Goal: Communication & Community: Answer question/provide support

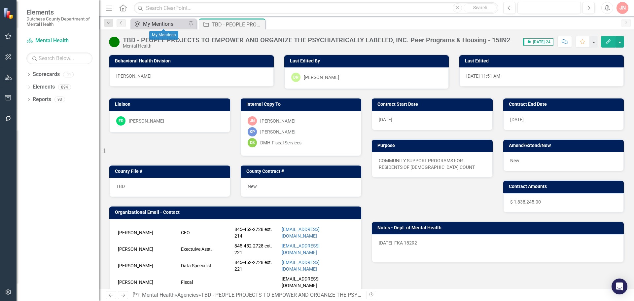
click at [155, 21] on div "My Mentions" at bounding box center [165, 24] width 44 height 8
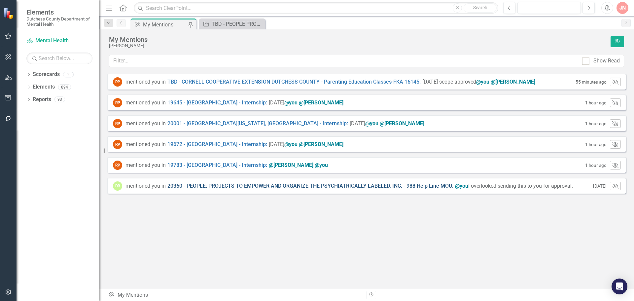
click at [229, 186] on link "20360 - PEOPLE: PROJECTS TO EMPOWER AND ORGANIZE THE PSYCHIATRICALLY LABELED, I…" at bounding box center [310, 186] width 286 height 8
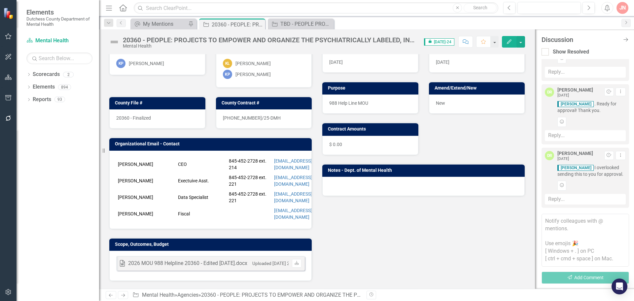
scroll to position [14, 0]
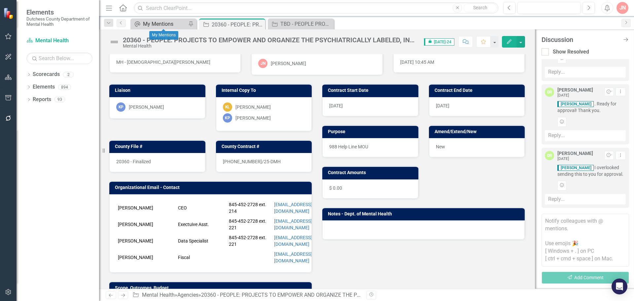
click at [165, 25] on div "My Mentions" at bounding box center [165, 24] width 44 height 8
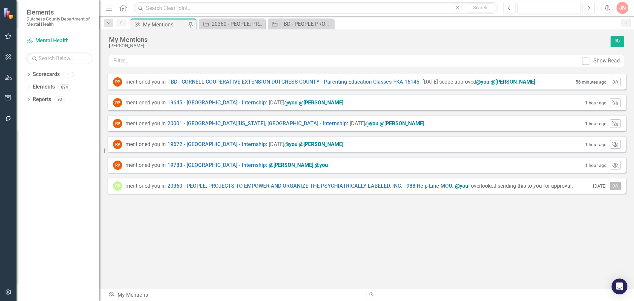
click at [617, 188] on icon "Mark Read" at bounding box center [615, 185] width 6 height 5
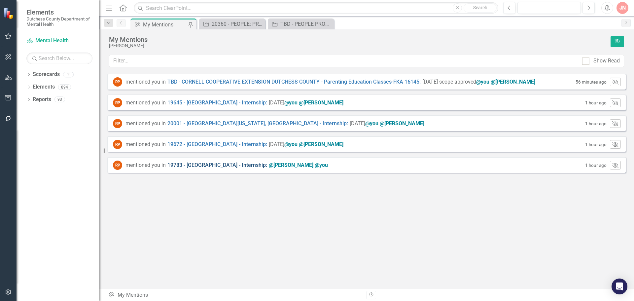
click at [230, 165] on link "19783 - CAPELLA UNIVERSITY - Internship :" at bounding box center [217, 166] width 100 height 8
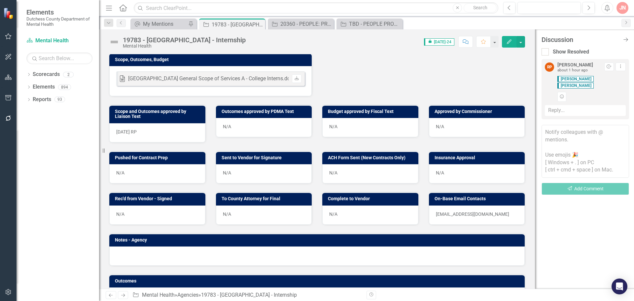
scroll to position [231, 0]
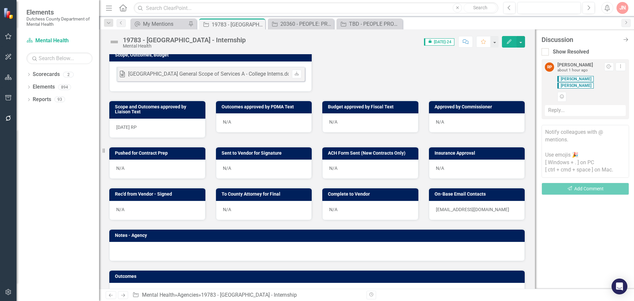
click at [570, 144] on textarea at bounding box center [586, 151] width 88 height 53
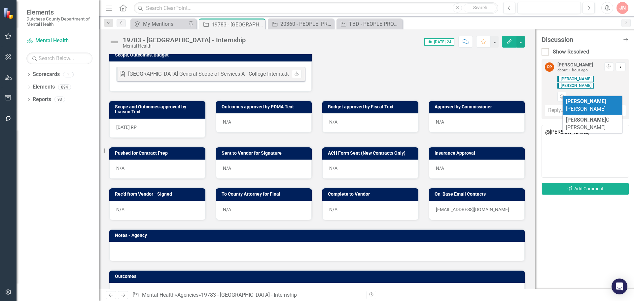
click at [588, 99] on span "Diane Richard" at bounding box center [586, 105] width 40 height 14
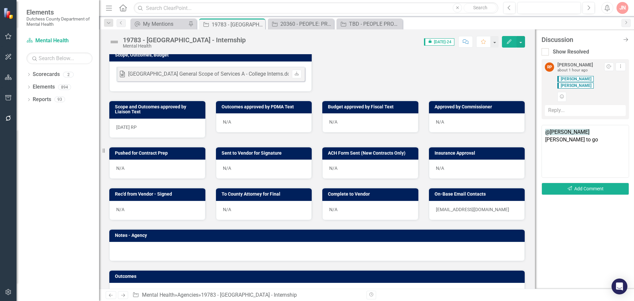
type textarea "@Diane Richard good to go"
click at [453, 127] on div "N/A" at bounding box center [477, 122] width 96 height 19
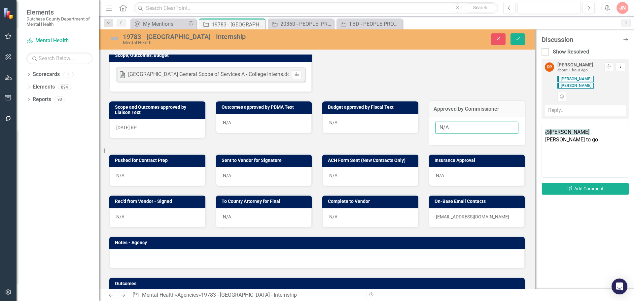
drag, startPoint x: 445, startPoint y: 131, endPoint x: 434, endPoint y: 133, distance: 10.7
click at [435, 133] on input "N/A" at bounding box center [477, 128] width 84 height 12
type input "10/9"
click at [519, 38] on icon "submit" at bounding box center [518, 38] width 4 height 3
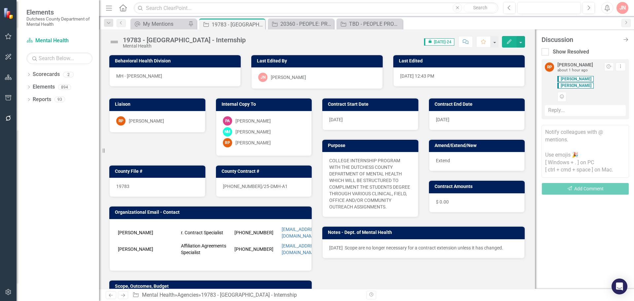
click at [568, 145] on textarea at bounding box center [586, 151] width 88 height 53
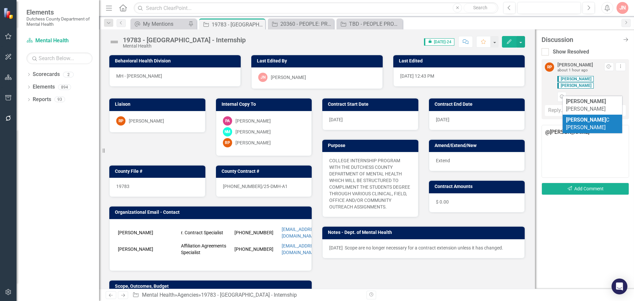
click at [582, 117] on span "Diane C Richard" at bounding box center [587, 124] width 43 height 14
click at [587, 133] on textarea "@Diane C Richard ready to" at bounding box center [586, 151] width 88 height 53
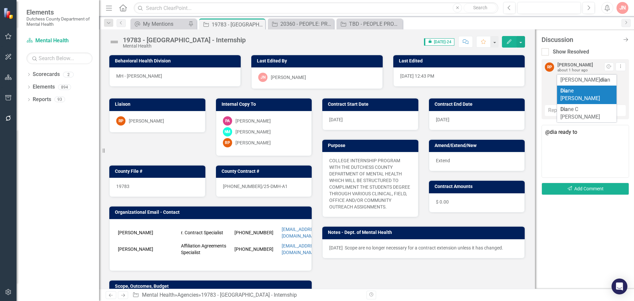
click at [585, 90] on span "Dia ne [PERSON_NAME]" at bounding box center [580, 95] width 40 height 14
type textarea "@Diane Richard ready to"
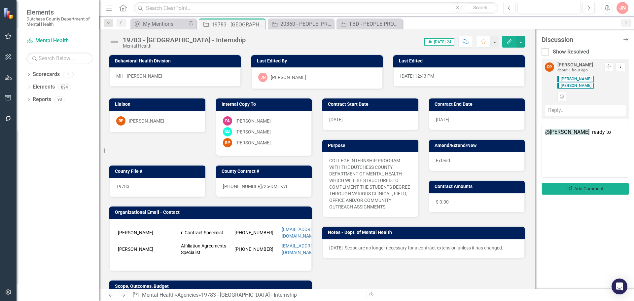
click at [593, 190] on button "Send Add Comment" at bounding box center [586, 189] width 88 height 12
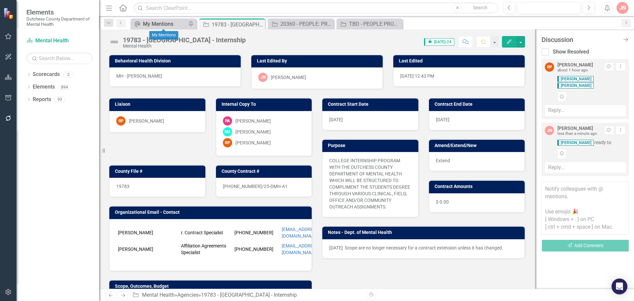
click at [161, 24] on div "My Mentions" at bounding box center [165, 24] width 44 height 8
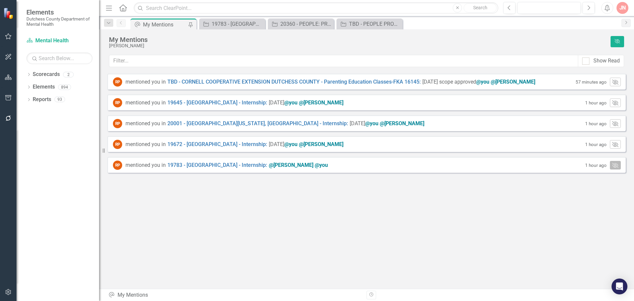
click at [617, 166] on icon "Mark Read" at bounding box center [615, 164] width 6 height 5
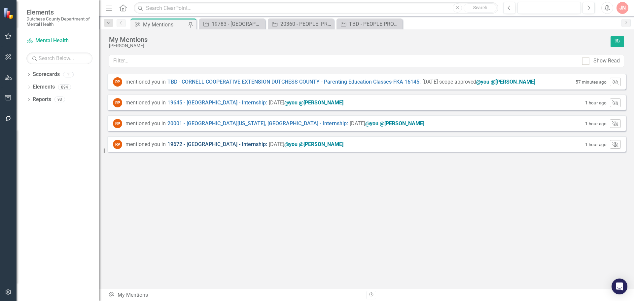
click at [239, 141] on link "19672 - SYRACUSE UNIVERSITY - Internship :" at bounding box center [217, 145] width 100 height 8
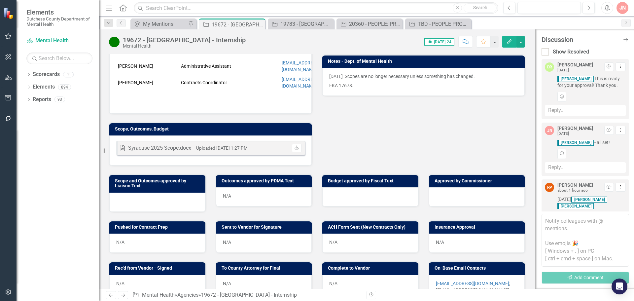
scroll to position [190, 0]
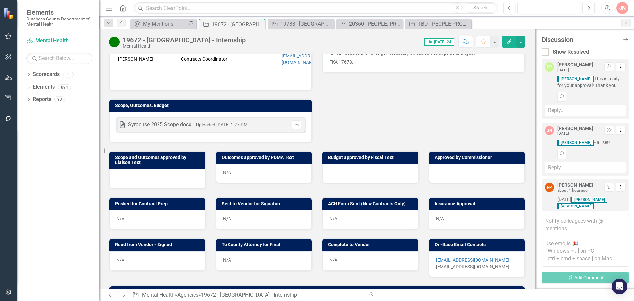
click at [459, 179] on div at bounding box center [477, 173] width 96 height 19
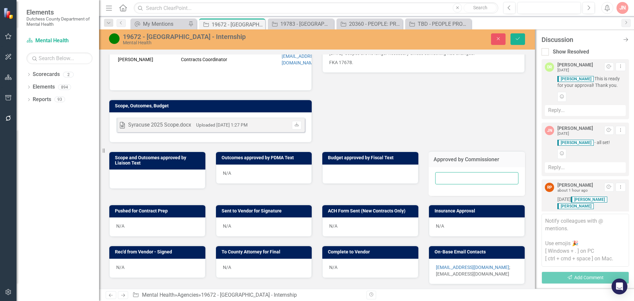
click at [457, 184] on input "text" at bounding box center [477, 178] width 84 height 12
type input "10/9"
click at [516, 39] on icon "Save" at bounding box center [518, 38] width 6 height 5
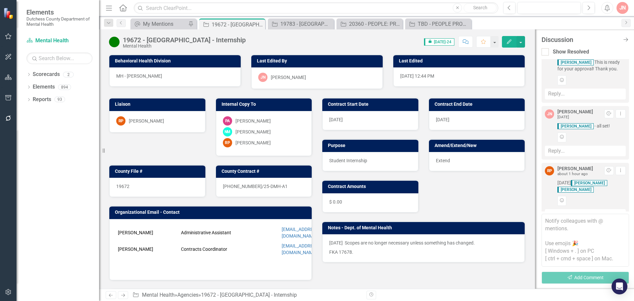
scroll to position [38, 0]
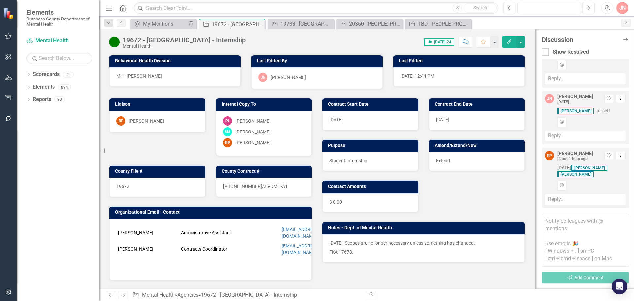
click at [565, 238] on textarea at bounding box center [586, 240] width 88 height 53
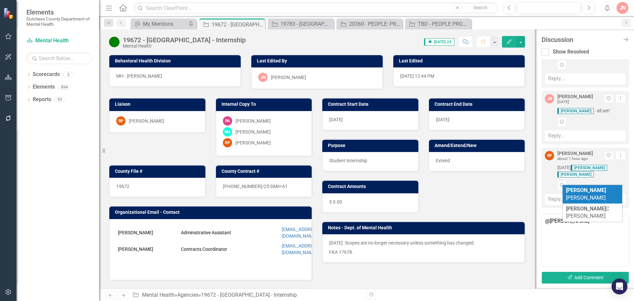
click at [598, 188] on span "Diane Richard" at bounding box center [586, 194] width 40 height 14
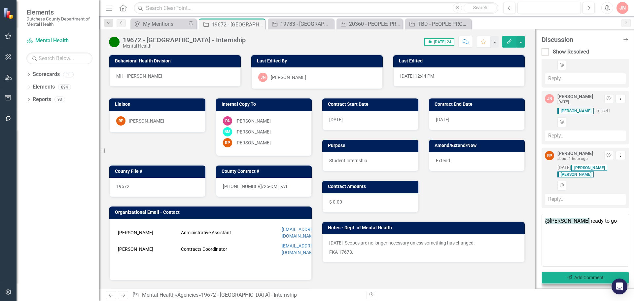
type textarea "@Diane Richard ready to go"
click at [601, 277] on button "Send Add Comment" at bounding box center [586, 277] width 88 height 12
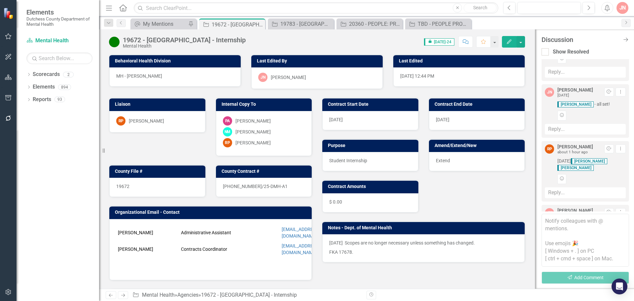
scroll to position [95, 0]
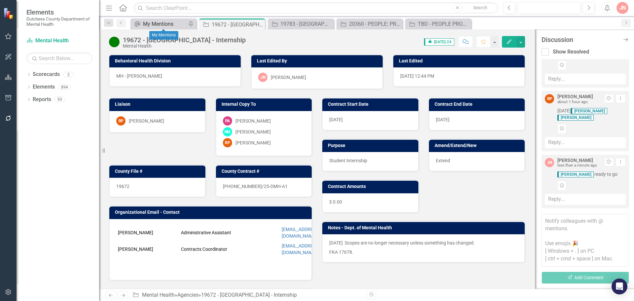
click at [151, 22] on div "My Mentions" at bounding box center [165, 24] width 44 height 8
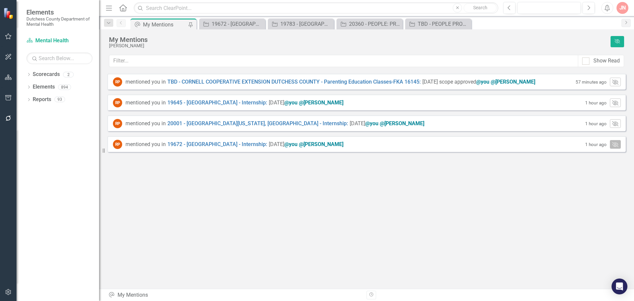
click at [617, 142] on icon "Mark Read" at bounding box center [615, 144] width 6 height 5
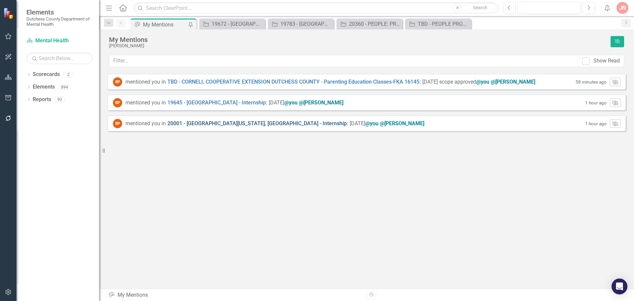
click at [295, 121] on link "20001 - SUNY - STATE UNIVERSITY OF NEW YORK, SUNY PLATTSBURGH - Internship :" at bounding box center [257, 124] width 181 height 8
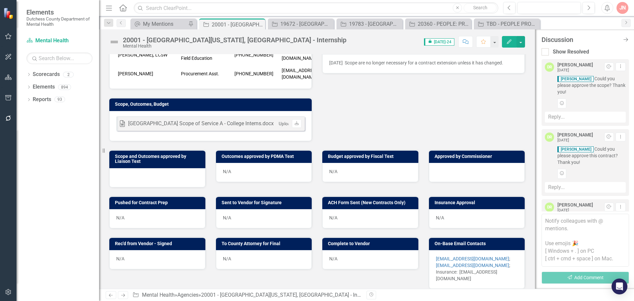
scroll to position [182, 0]
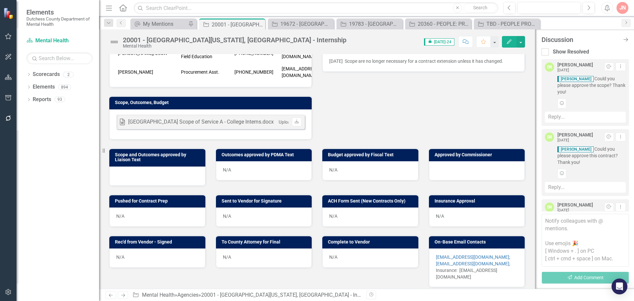
click at [457, 171] on div at bounding box center [477, 170] width 96 height 19
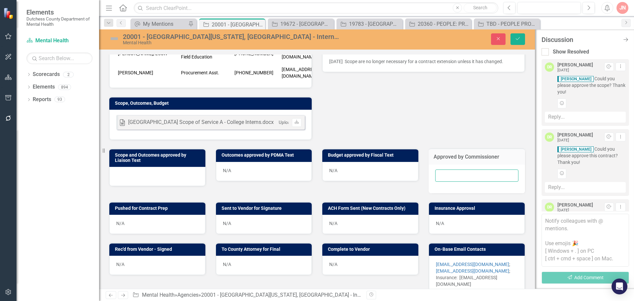
click at [456, 171] on input "text" at bounding box center [477, 175] width 84 height 12
type input "10/9"
click at [519, 39] on icon "submit" at bounding box center [518, 38] width 4 height 3
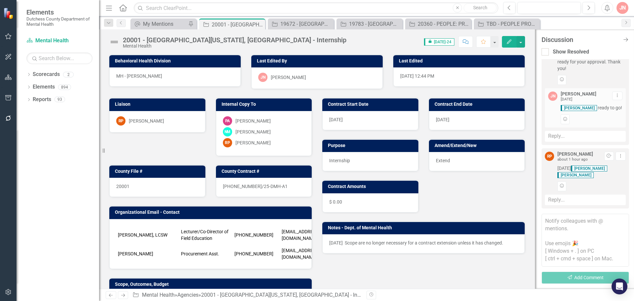
scroll to position [164, 0]
click at [569, 237] on textarea at bounding box center [586, 240] width 88 height 53
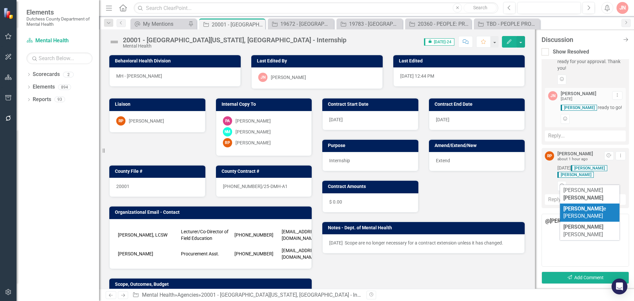
click at [589, 205] on span "Dian e Richard" at bounding box center [584, 212] width 43 height 14
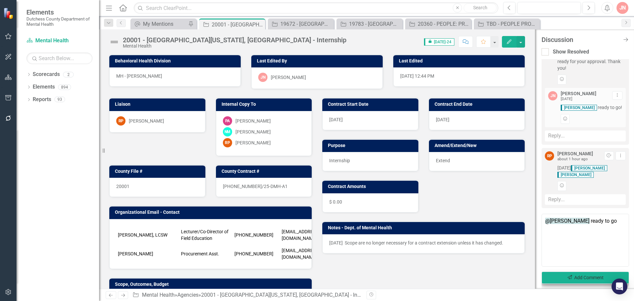
type textarea "@Diane Richard ready to go"
click at [580, 279] on button "Send Add Comment" at bounding box center [586, 277] width 88 height 12
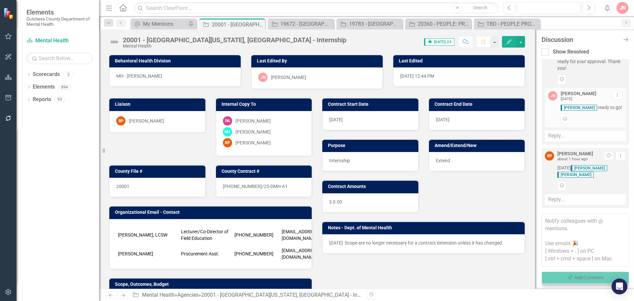
scroll to position [221, 0]
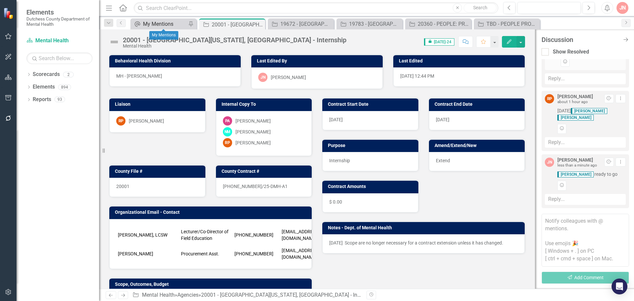
click at [173, 25] on div "My Mentions" at bounding box center [165, 24] width 44 height 8
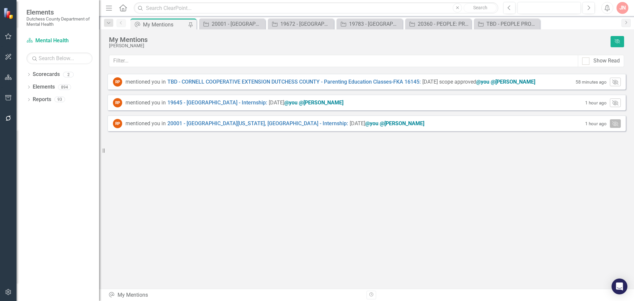
click at [617, 123] on icon "Mark Read" at bounding box center [615, 123] width 6 height 5
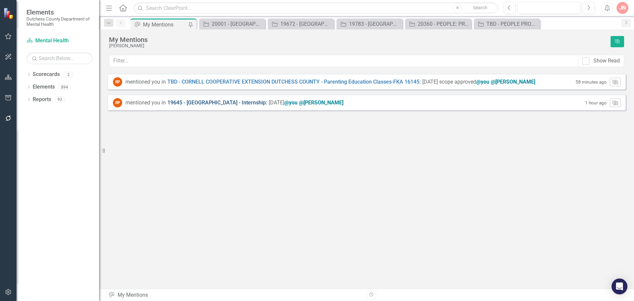
click at [229, 102] on link "19645 - MARIST UNIVERSITY - Internship :" at bounding box center [217, 103] width 100 height 8
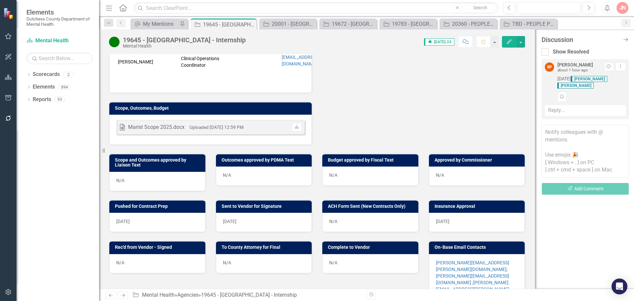
scroll to position [248, 0]
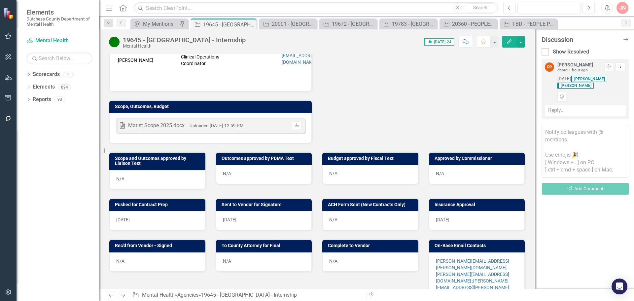
click at [459, 165] on div "N/A" at bounding box center [477, 174] width 96 height 19
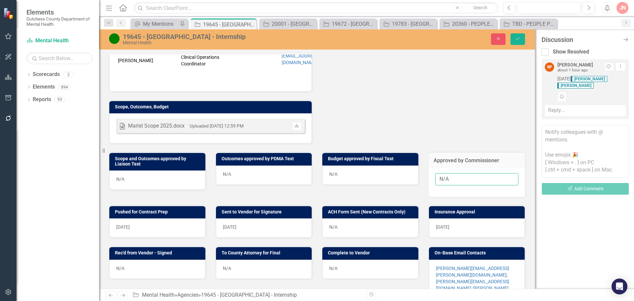
click at [449, 173] on input "N/A" at bounding box center [477, 179] width 84 height 12
type input "10/9"
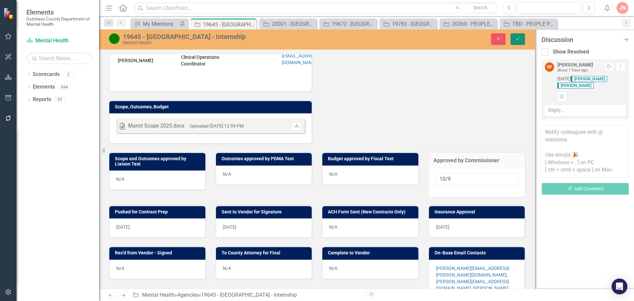
click at [519, 41] on icon "Save" at bounding box center [518, 38] width 6 height 5
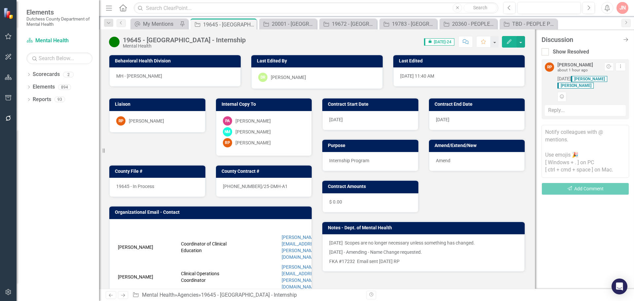
click at [559, 142] on textarea at bounding box center [586, 151] width 88 height 53
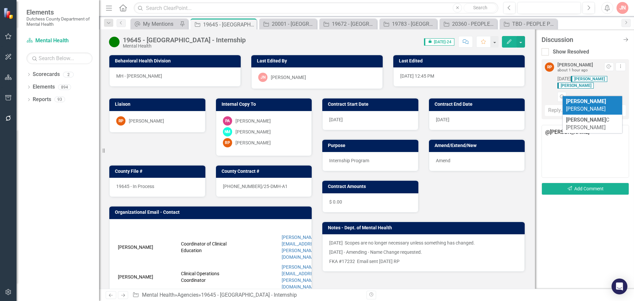
click at [573, 103] on b "Diane" at bounding box center [586, 101] width 40 height 6
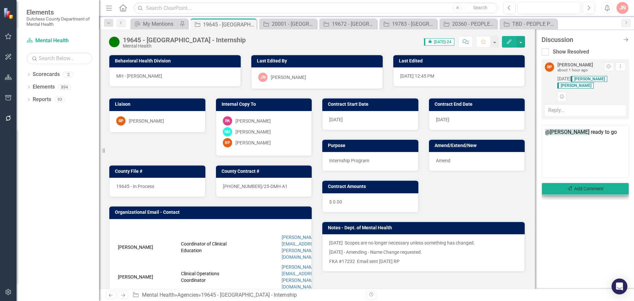
type textarea "@Diane Richard ready to go"
click at [598, 189] on button "Send Add Comment" at bounding box center [586, 189] width 88 height 12
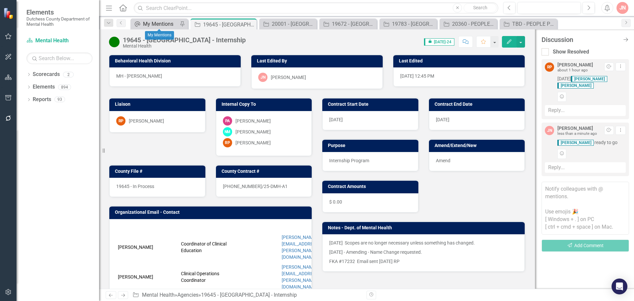
click at [158, 25] on div "My Mentions" at bounding box center [160, 24] width 35 height 8
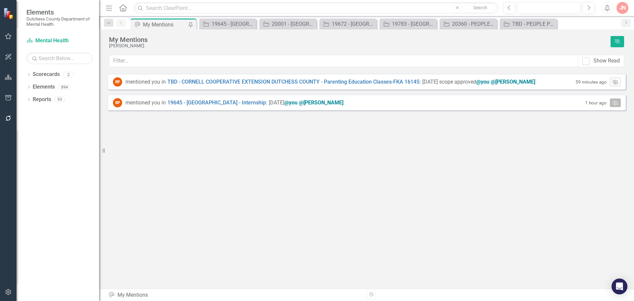
click at [616, 99] on button "Mark Read" at bounding box center [615, 102] width 11 height 9
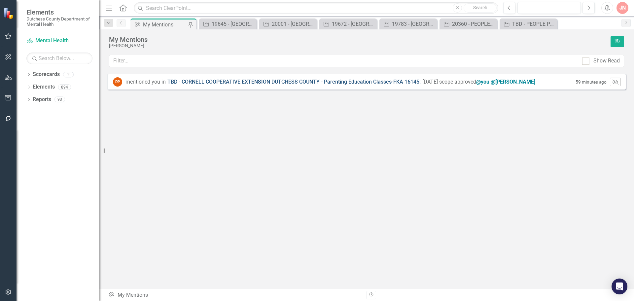
click at [348, 80] on link "TBD - CORNELL COOPERATIVE EXTENSION DUTCHESS COUNTY - Parenting Education Class…" at bounding box center [293, 82] width 253 height 8
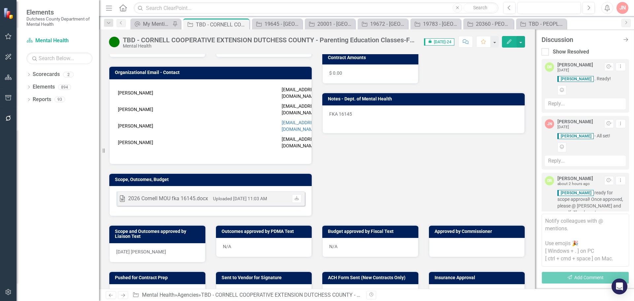
scroll to position [132, 0]
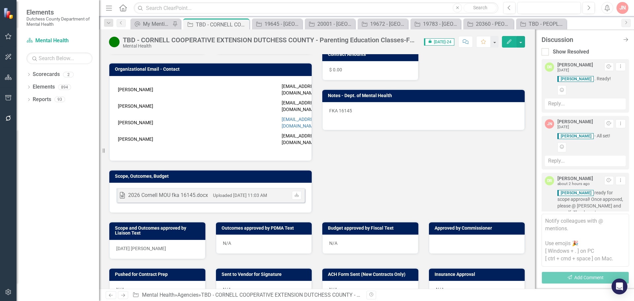
click at [461, 235] on div at bounding box center [477, 244] width 96 height 19
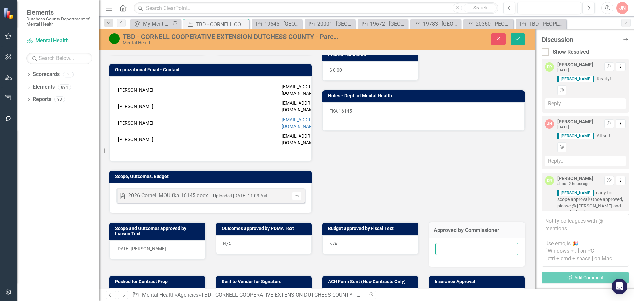
click at [459, 243] on input "text" at bounding box center [477, 249] width 84 height 12
type input "10/9"
click at [518, 38] on icon "Save" at bounding box center [518, 38] width 6 height 5
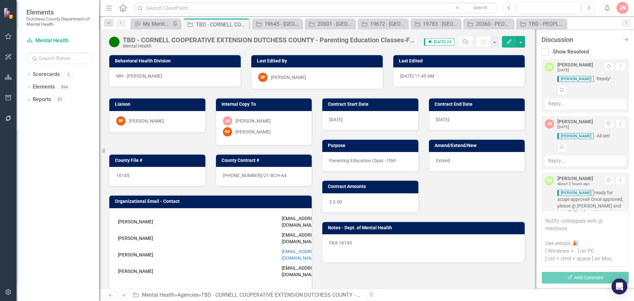
scroll to position [94, 0]
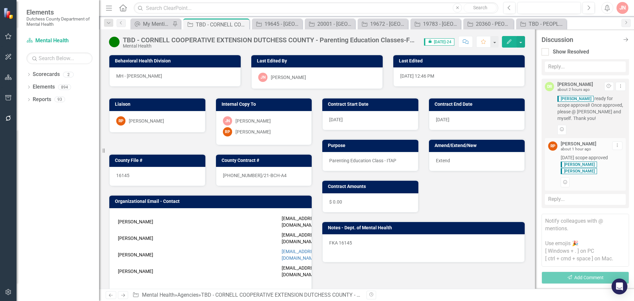
click at [562, 233] on textarea at bounding box center [586, 240] width 88 height 53
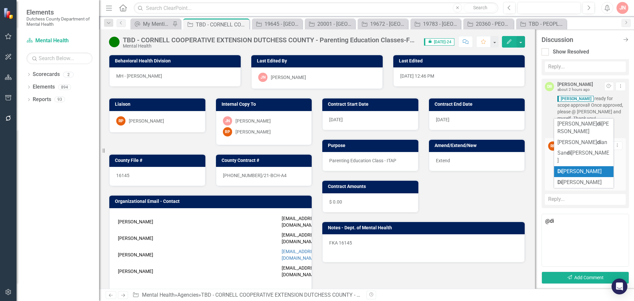
click at [573, 168] on span "Di ane Richard" at bounding box center [580, 171] width 44 height 6
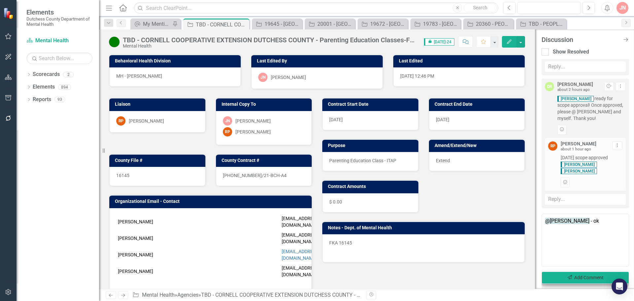
type textarea "@Diane Richard - ok"
click at [562, 275] on button "Send Add Comment" at bounding box center [586, 277] width 88 height 12
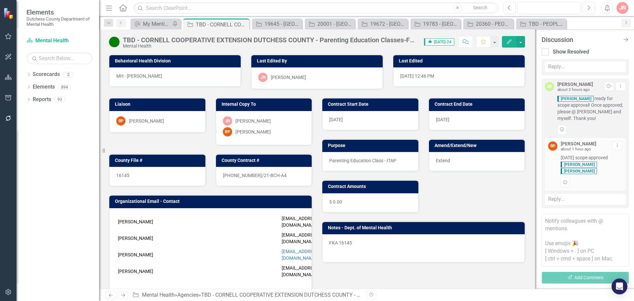
scroll to position [151, 0]
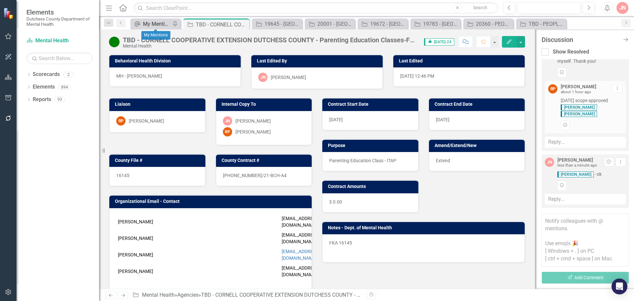
click at [146, 25] on div "My Mentions" at bounding box center [157, 24] width 28 height 8
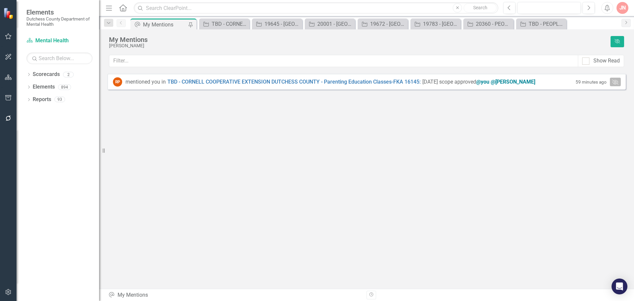
click at [614, 81] on icon "Mark Read" at bounding box center [615, 81] width 6 height 5
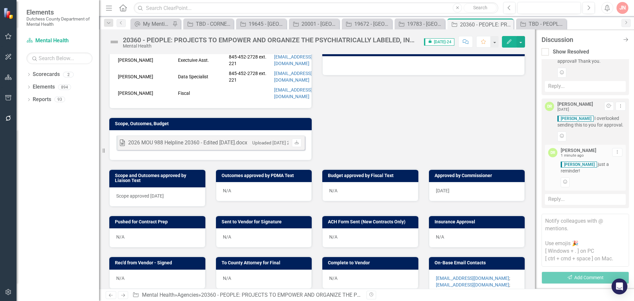
scroll to position [182, 0]
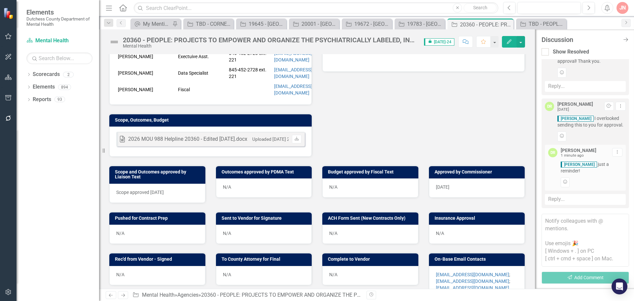
click at [561, 230] on textarea at bounding box center [586, 240] width 88 height 53
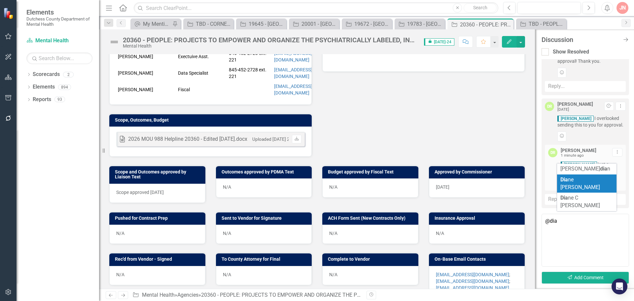
click at [580, 181] on span "Dia ne [PERSON_NAME]" at bounding box center [580, 183] width 40 height 14
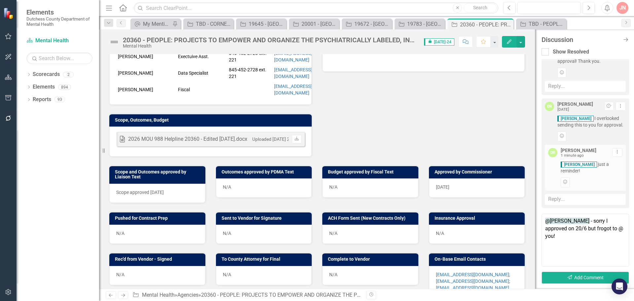
click at [577, 229] on textarea "@[PERSON_NAME] - sorry I approved on 20/6 but frogot to @ you!" at bounding box center [586, 240] width 88 height 53
type textarea "@[PERSON_NAME] - sorry I approved on 20/6 but forgot to @ you!"
click at [566, 277] on button "Send Add Comment" at bounding box center [586, 277] width 88 height 12
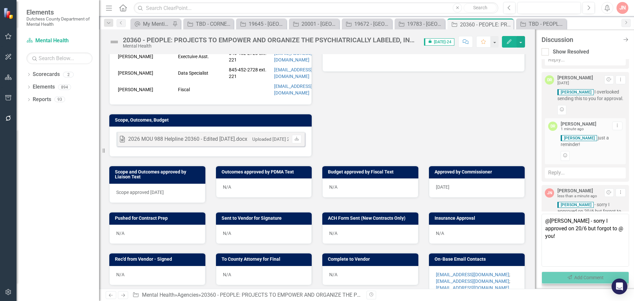
scroll to position [500, 0]
